Goal: Check status: Check status

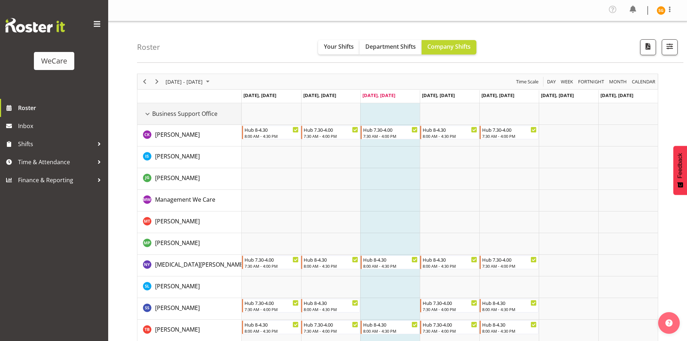
drag, startPoint x: 145, startPoint y: 112, endPoint x: 149, endPoint y: 129, distance: 17.3
click at [145, 112] on div "Business Support Office resource" at bounding box center [147, 113] width 9 height 9
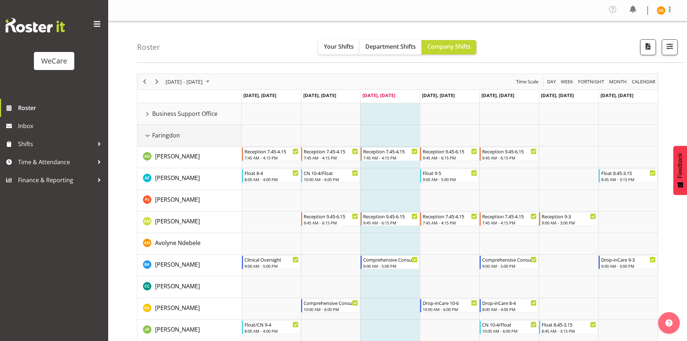
click at [149, 136] on div "Faringdon resource" at bounding box center [147, 135] width 9 height 9
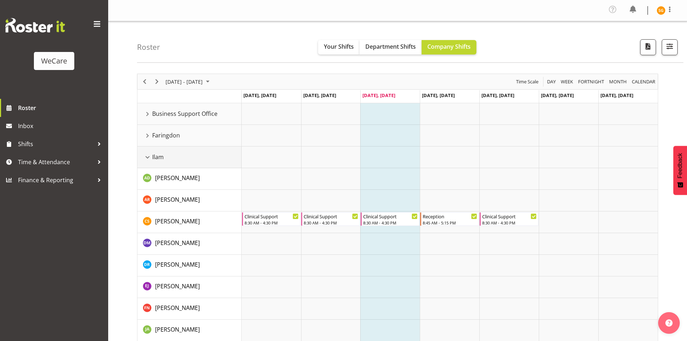
click at [148, 156] on div "Ilam resource" at bounding box center [147, 156] width 9 height 9
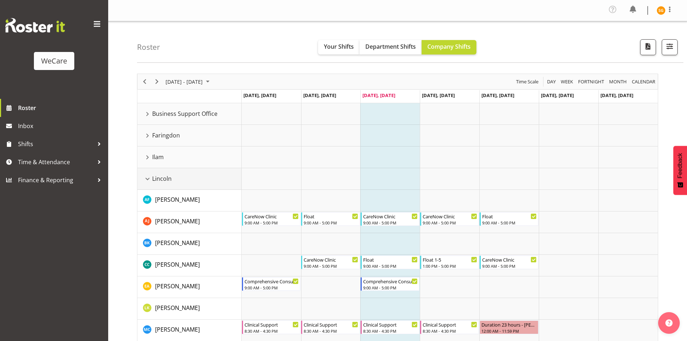
click at [146, 178] on div "Lincoln resource" at bounding box center [147, 178] width 9 height 9
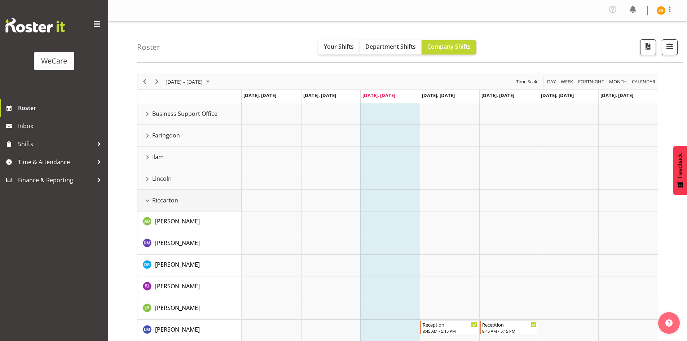
click at [146, 199] on div "Riccarton resource" at bounding box center [147, 200] width 9 height 9
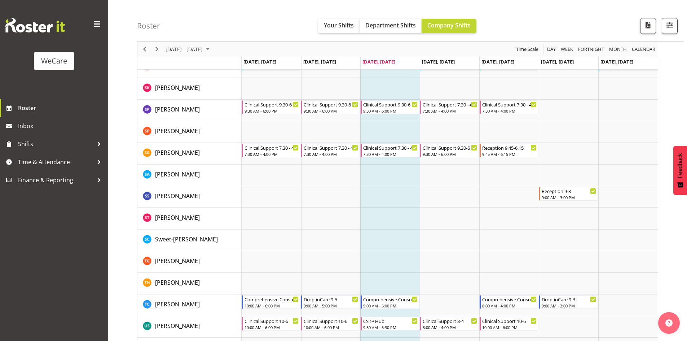
scroll to position [986, 0]
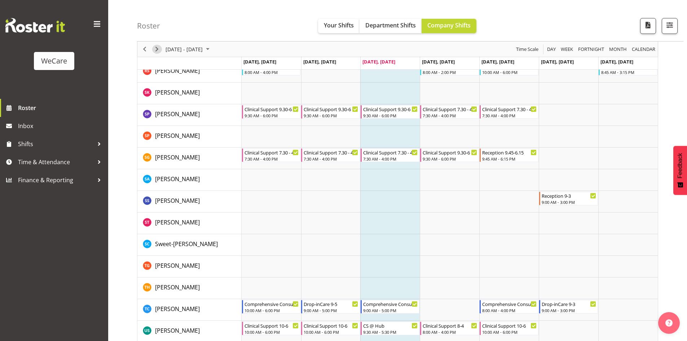
click at [161, 48] on button "Next" at bounding box center [157, 49] width 10 height 9
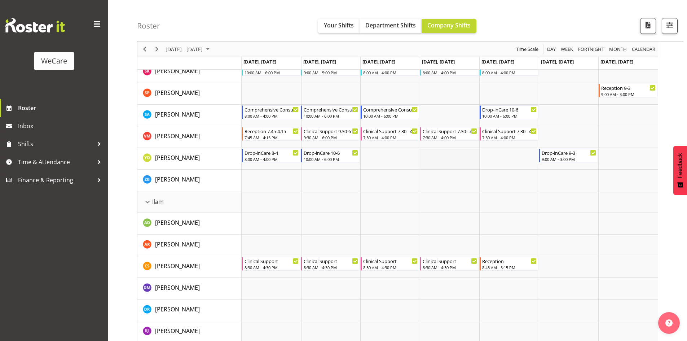
scroll to position [590, 0]
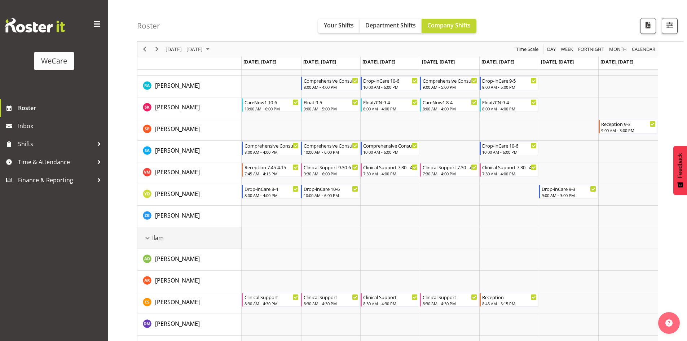
click at [148, 238] on div "Ilam resource" at bounding box center [147, 237] width 9 height 9
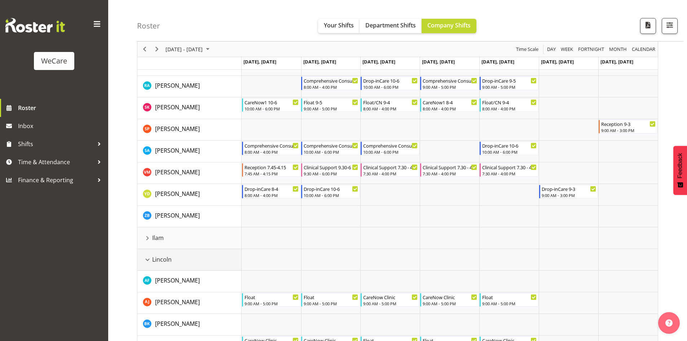
click at [150, 259] on div "Lincoln resource" at bounding box center [147, 259] width 9 height 9
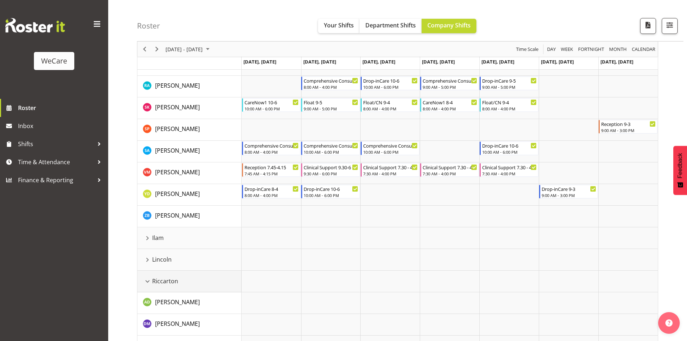
click at [147, 280] on div "Riccarton resource" at bounding box center [147, 281] width 9 height 9
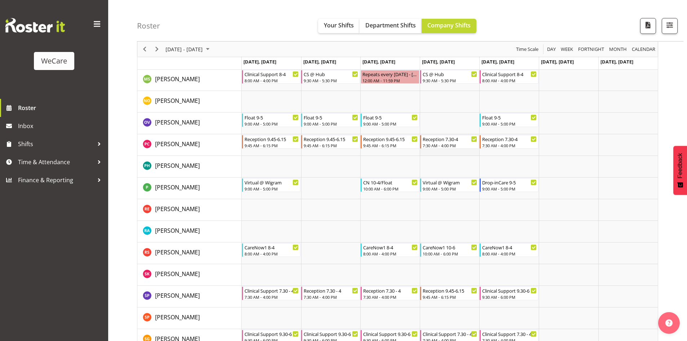
scroll to position [1563, 0]
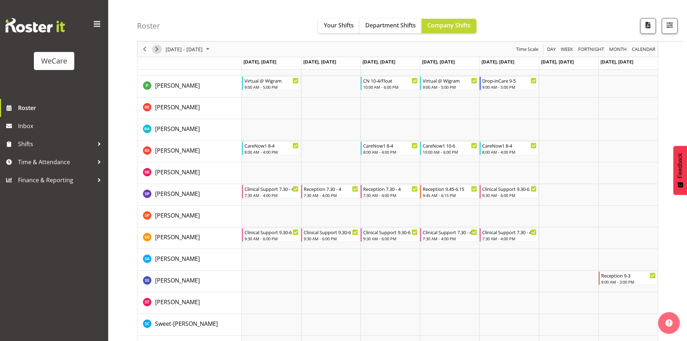
drag, startPoint x: 155, startPoint y: 50, endPoint x: 320, endPoint y: 205, distance: 225.5
click at [155, 50] on span "Next" at bounding box center [156, 49] width 9 height 9
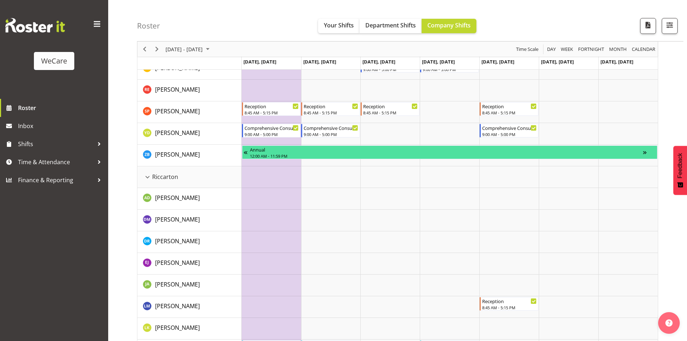
scroll to position [1419, 0]
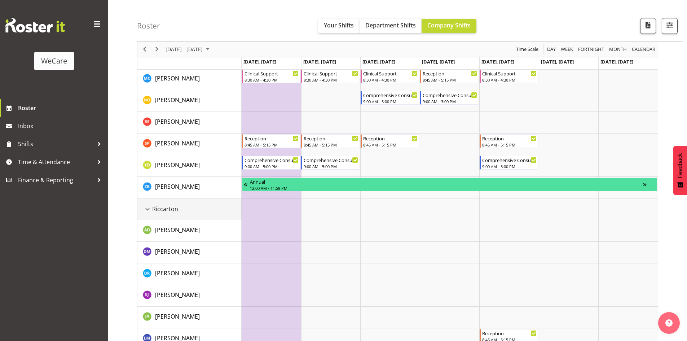
click at [147, 209] on div "Riccarton resource" at bounding box center [147, 208] width 9 height 9
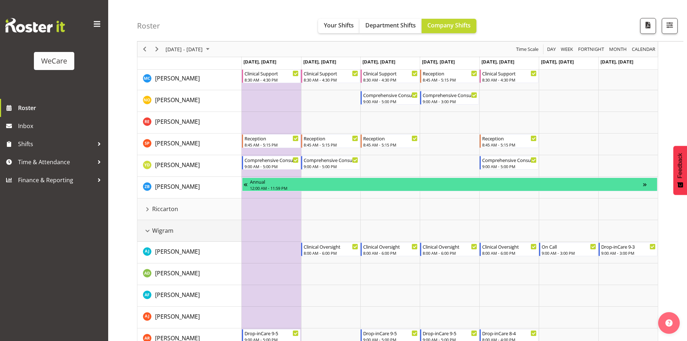
click at [149, 229] on div "Wigram resource" at bounding box center [147, 230] width 9 height 9
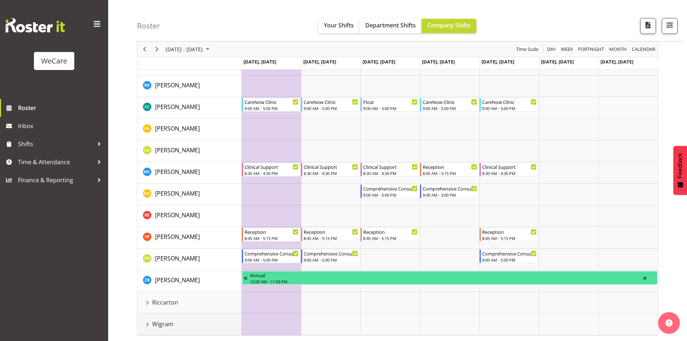
scroll to position [1326, 0]
click at [147, 323] on div "Wigram resource" at bounding box center [147, 323] width 9 height 9
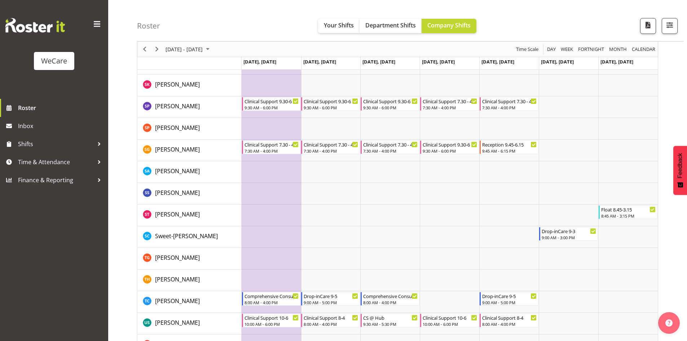
scroll to position [2414, 0]
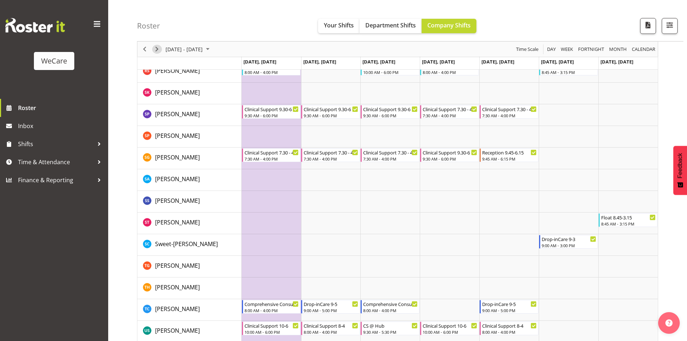
drag, startPoint x: 156, startPoint y: 47, endPoint x: 268, endPoint y: 172, distance: 168.0
click at [156, 47] on span "Next" at bounding box center [156, 49] width 9 height 9
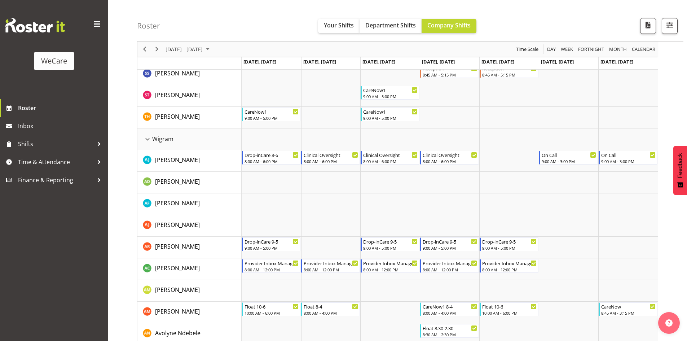
scroll to position [1837, 0]
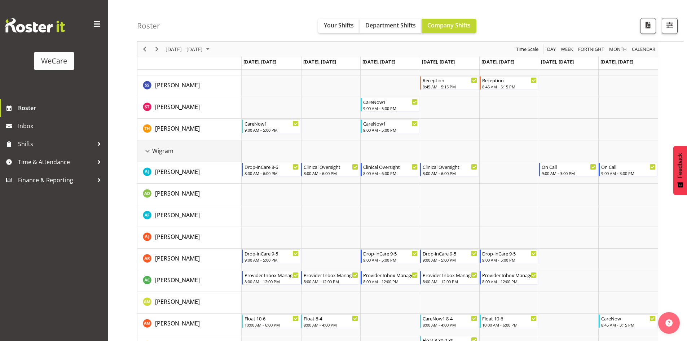
click at [148, 148] on div "Wigram resource" at bounding box center [147, 150] width 9 height 9
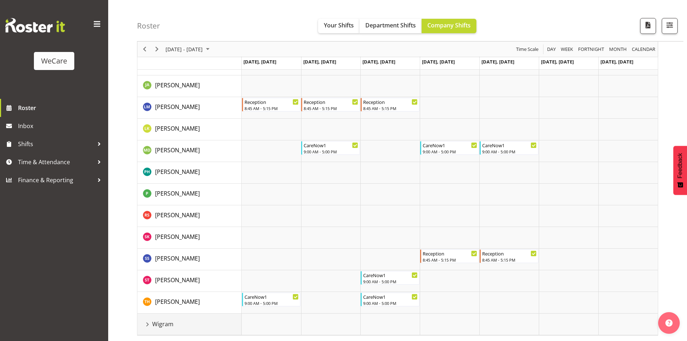
click at [138, 321] on td "Wigram" at bounding box center [189, 324] width 104 height 22
drag, startPoint x: 145, startPoint y: 324, endPoint x: 223, endPoint y: 287, distance: 86.8
click at [145, 324] on div "Wigram resource" at bounding box center [147, 323] width 9 height 9
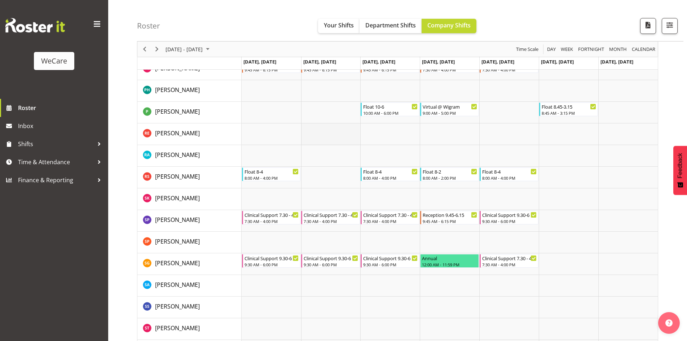
scroll to position [2738, 0]
